Goal: Information Seeking & Learning: Understand process/instructions

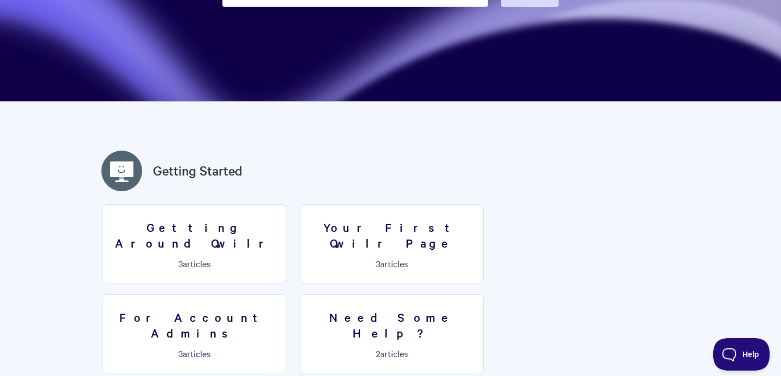
scroll to position [251, 0]
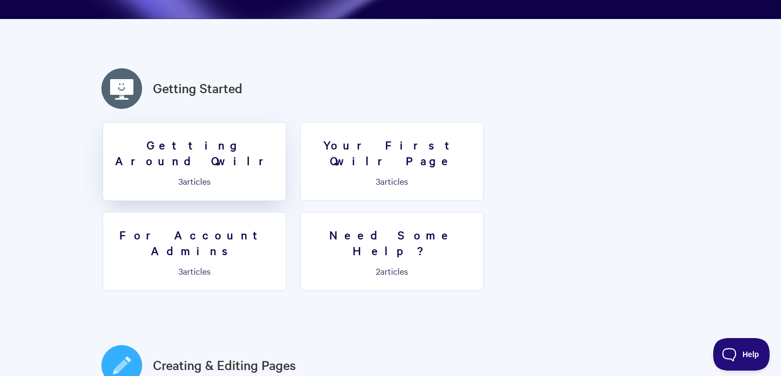
click at [243, 160] on link "Getting Around Qwilr 3 articles" at bounding box center [195, 161] width 184 height 79
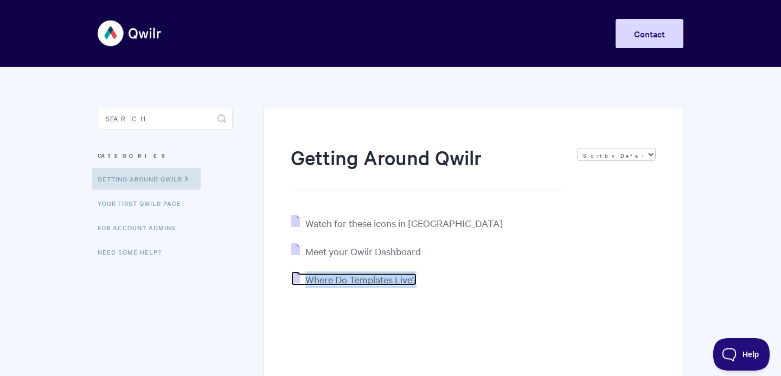
scroll to position [130, 0]
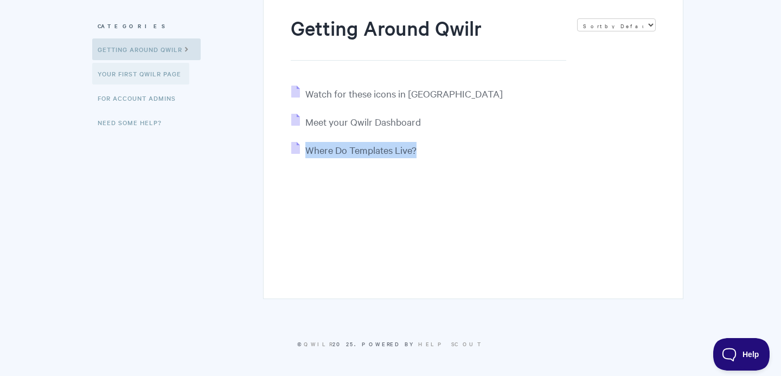
click at [160, 78] on link "Your First Qwilr Page" at bounding box center [140, 74] width 97 height 22
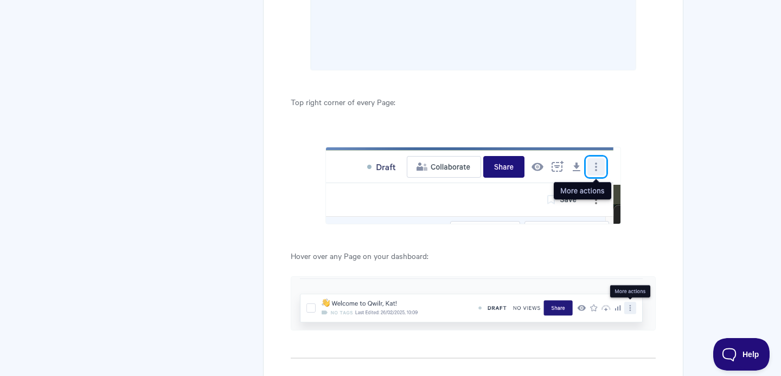
scroll to position [3520, 0]
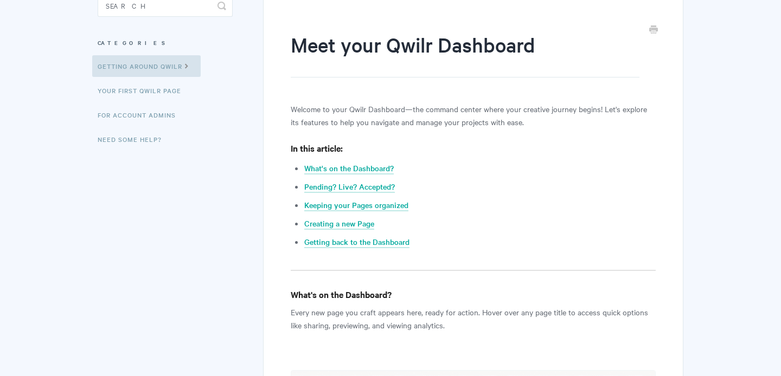
scroll to position [299, 0]
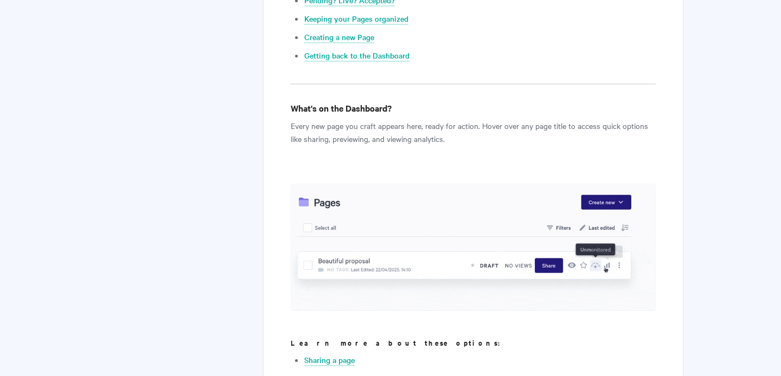
click at [393, 140] on p "Every new page you craft appears here, ready for action. Hover over any page ti…" at bounding box center [473, 132] width 365 height 26
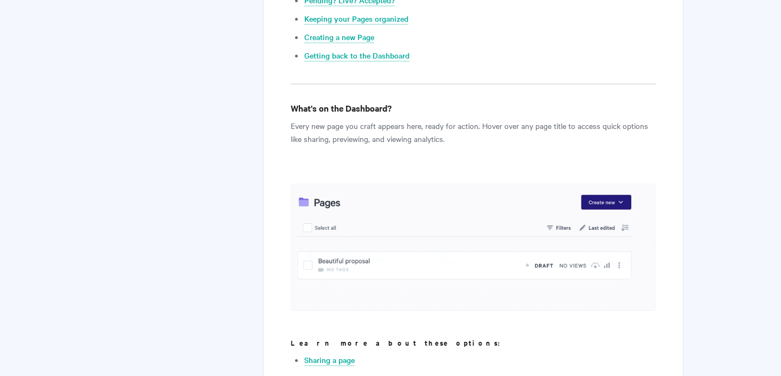
click at [393, 140] on p "Every new page you craft appears here, ready for action. Hover over any page ti…" at bounding box center [473, 132] width 365 height 26
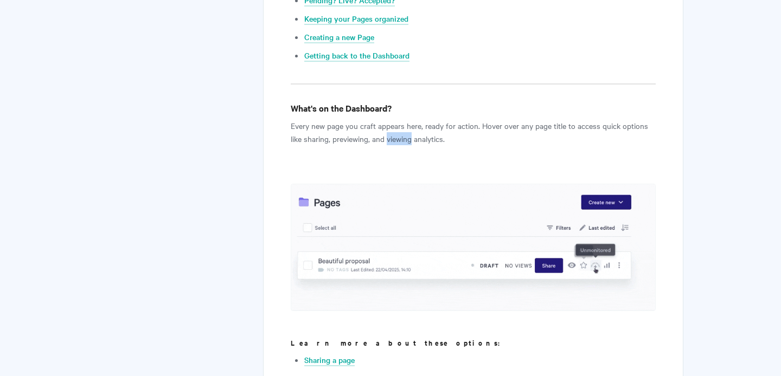
click at [393, 140] on p "Every new page you craft appears here, ready for action. Hover over any page ti…" at bounding box center [473, 132] width 365 height 26
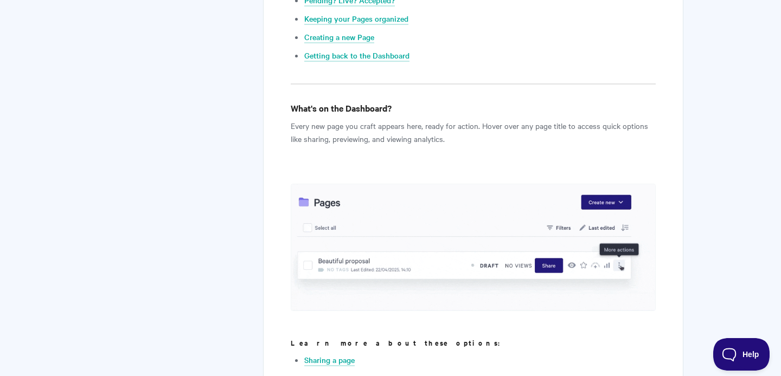
click at [393, 140] on p "Every new page you craft appears here, ready for action. Hover over any page ti…" at bounding box center [473, 132] width 365 height 26
click at [400, 127] on p "Every new page you craft appears here, ready for action. Hover over any page ti…" at bounding box center [473, 132] width 365 height 26
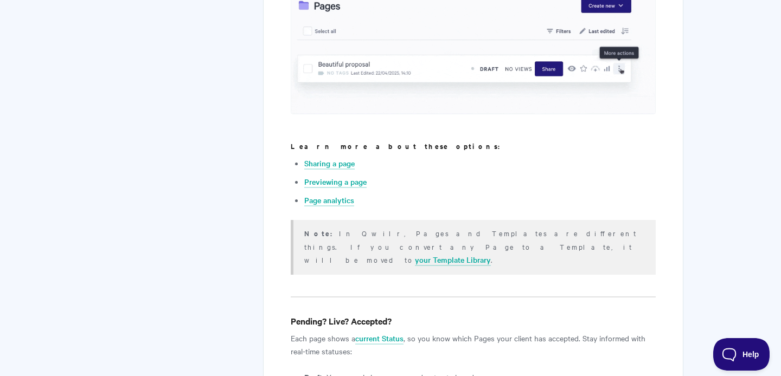
scroll to position [569, 0]
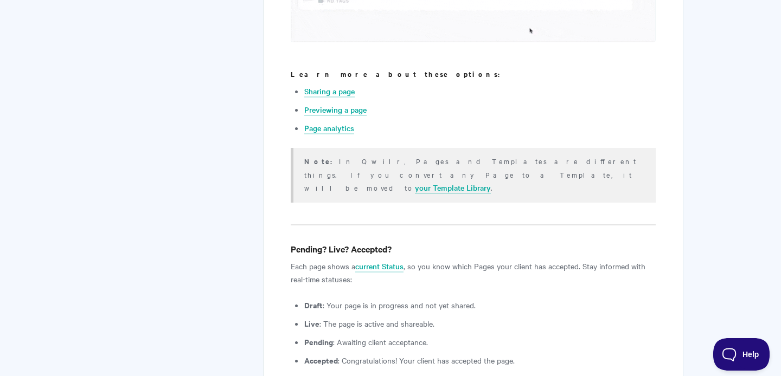
click at [316, 269] on p "Each page shows a current Status , so you know which Pages your client has acce…" at bounding box center [473, 273] width 365 height 26
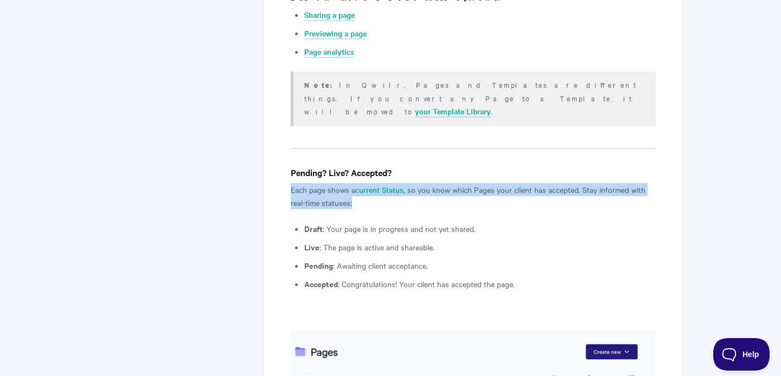
scroll to position [653, 0]
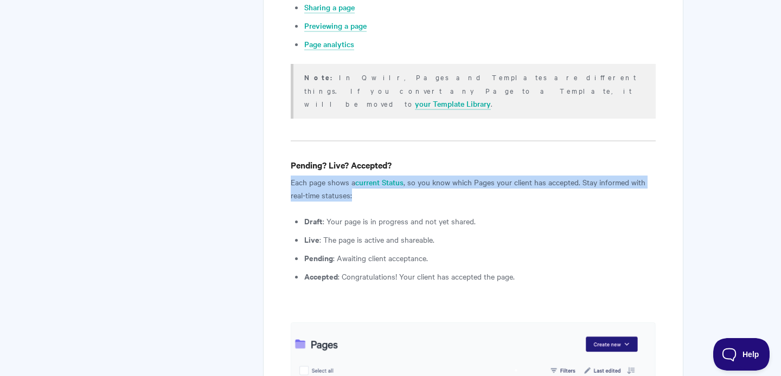
click at [368, 233] on li "Live : The page is active and shareable." at bounding box center [480, 239] width 352 height 13
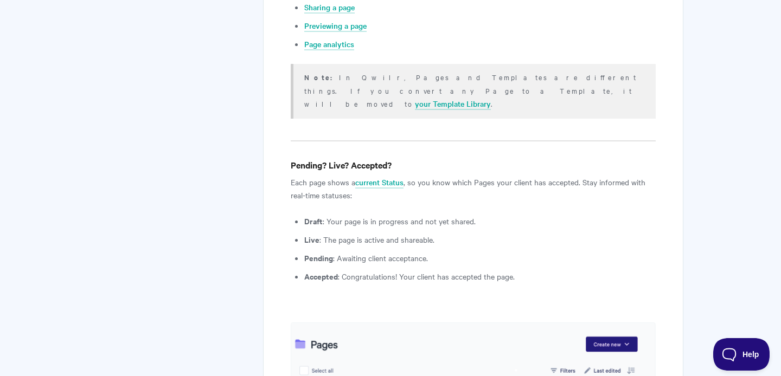
click at [368, 233] on li "Live : The page is active and shareable." at bounding box center [480, 239] width 352 height 13
click at [363, 270] on li "Accepted : Congratulations! Your client has accepted the page." at bounding box center [480, 276] width 352 height 13
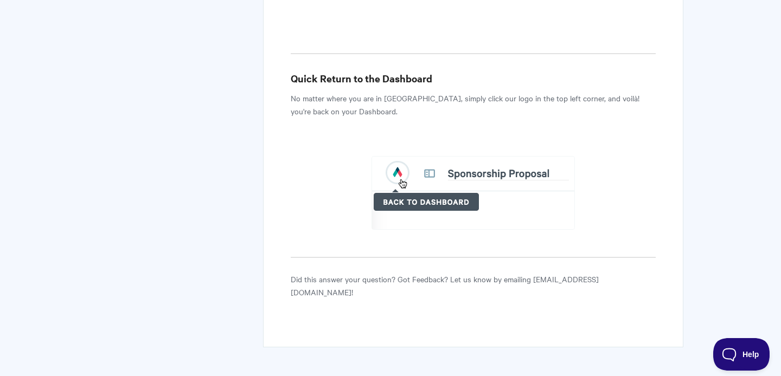
scroll to position [2697, 0]
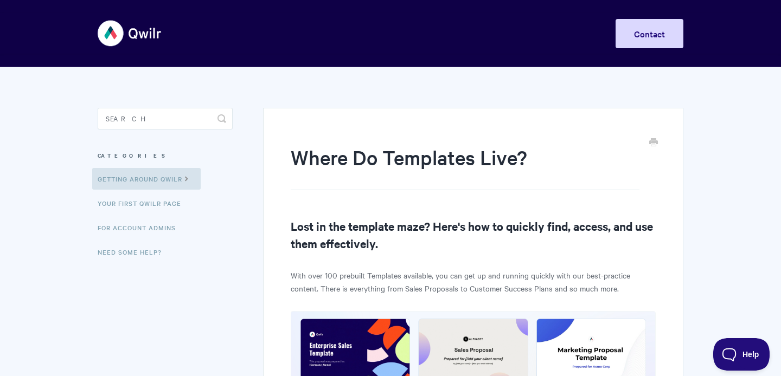
click at [405, 271] on p "With over 100 prebuilt Templates available, you can get up and running quickly …" at bounding box center [473, 282] width 365 height 26
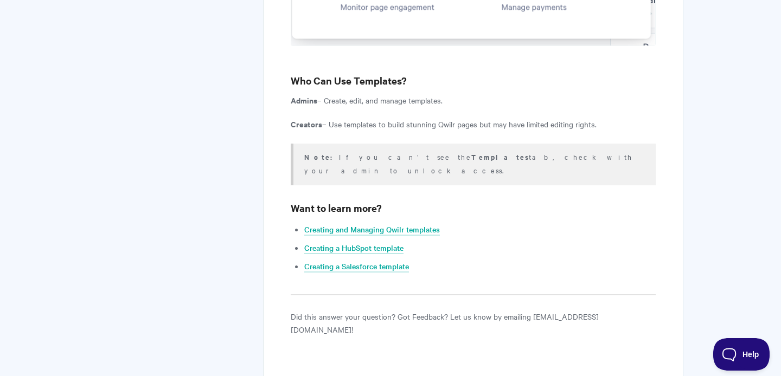
scroll to position [1090, 0]
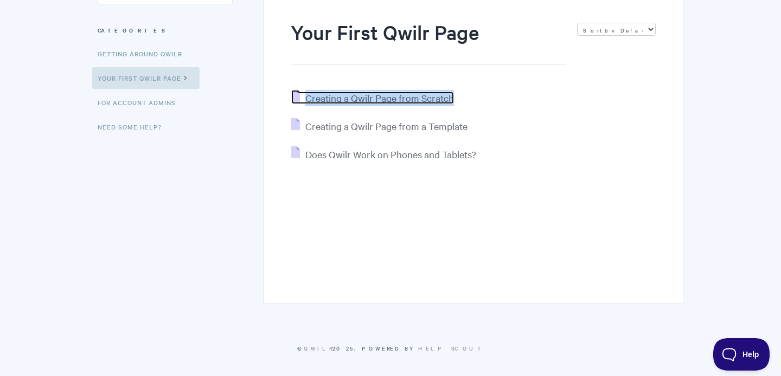
scroll to position [130, 0]
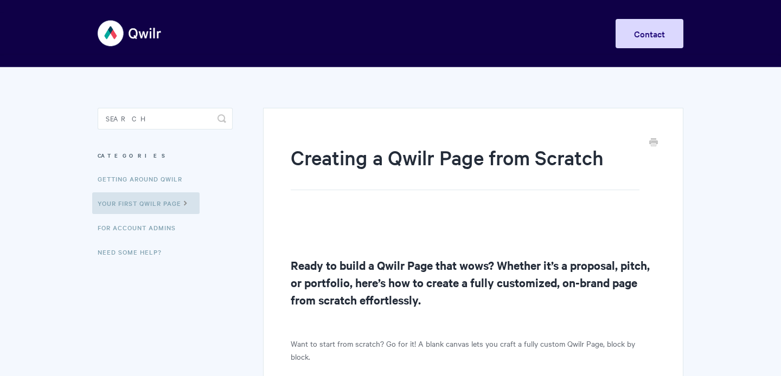
scroll to position [144, 0]
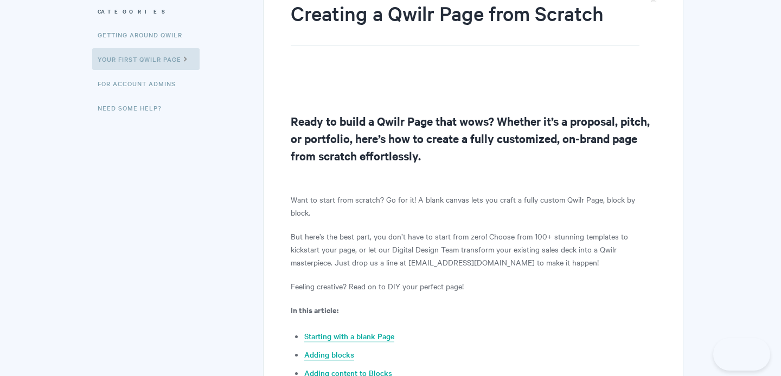
click at [427, 130] on h2 "Ready to build a Qwilr Page that wows? Whether it’s a proposal, pitch, or portf…" at bounding box center [473, 138] width 365 height 52
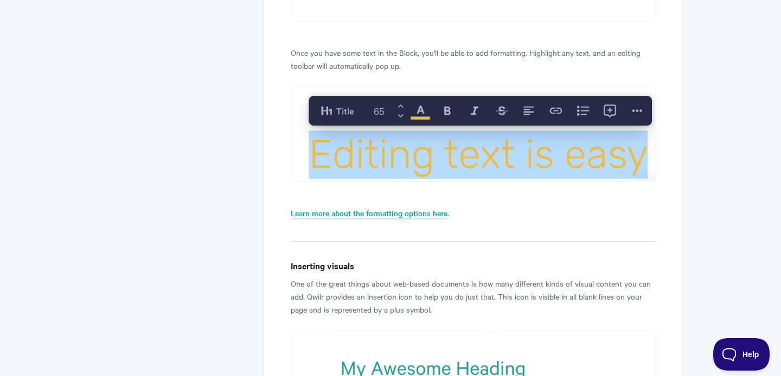
scroll to position [1918, 0]
